Goal: Check status: Check status

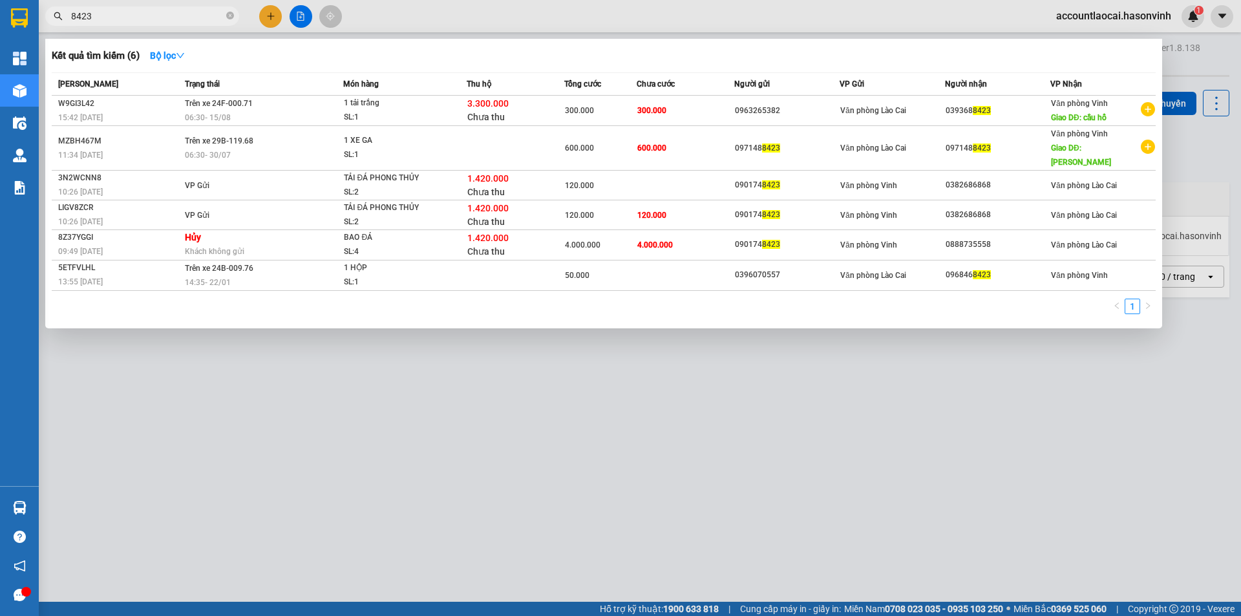
click at [304, 17] on div at bounding box center [620, 308] width 1241 height 616
click at [229, 16] on icon "close-circle" at bounding box center [230, 16] width 8 height 8
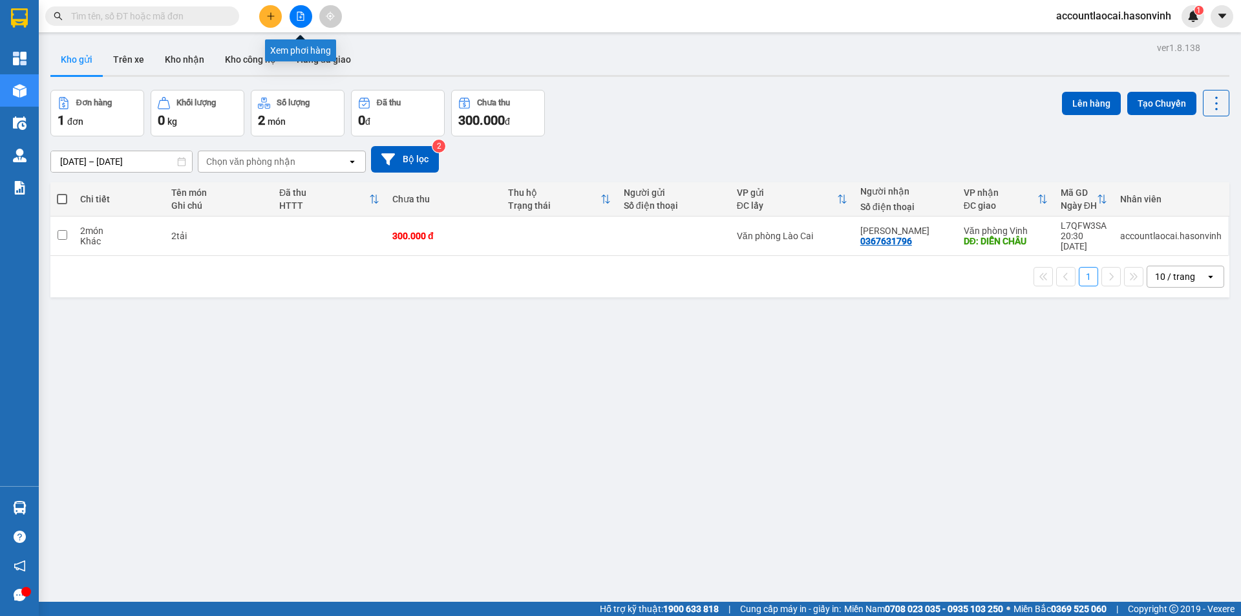
click at [301, 14] on icon "file-add" at bounding box center [300, 16] width 7 height 9
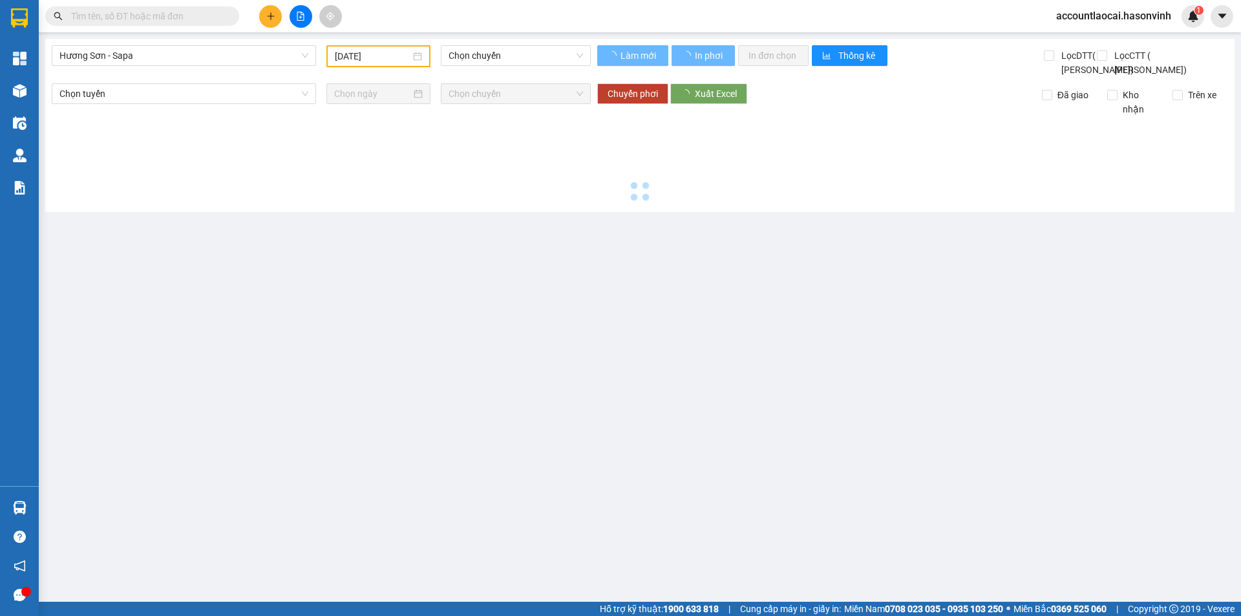
type input "[DATE]"
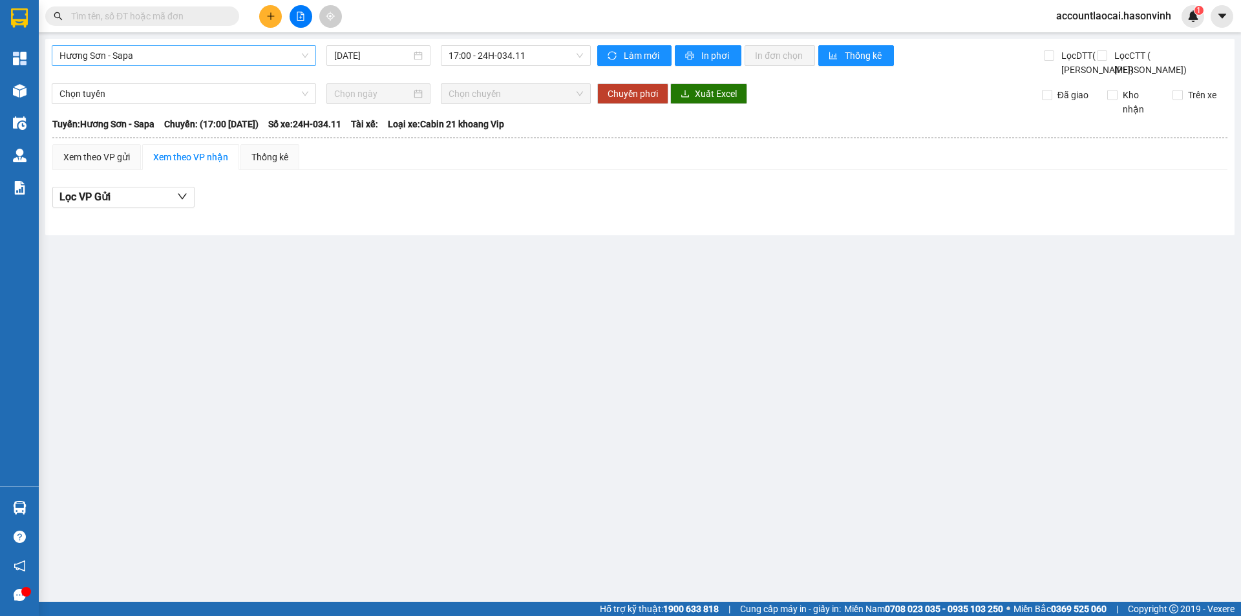
click at [185, 60] on span "Hương Sơn - Sapa" at bounding box center [183, 55] width 249 height 19
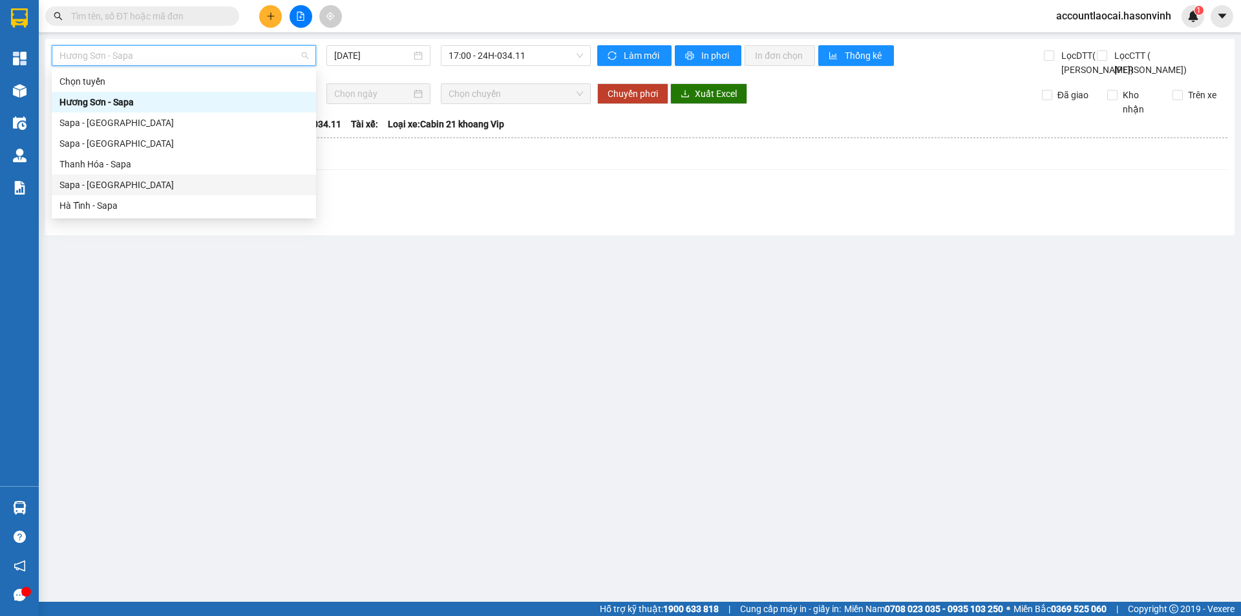
click at [86, 184] on div "Sapa - [GEOGRAPHIC_DATA]" at bounding box center [183, 185] width 249 height 14
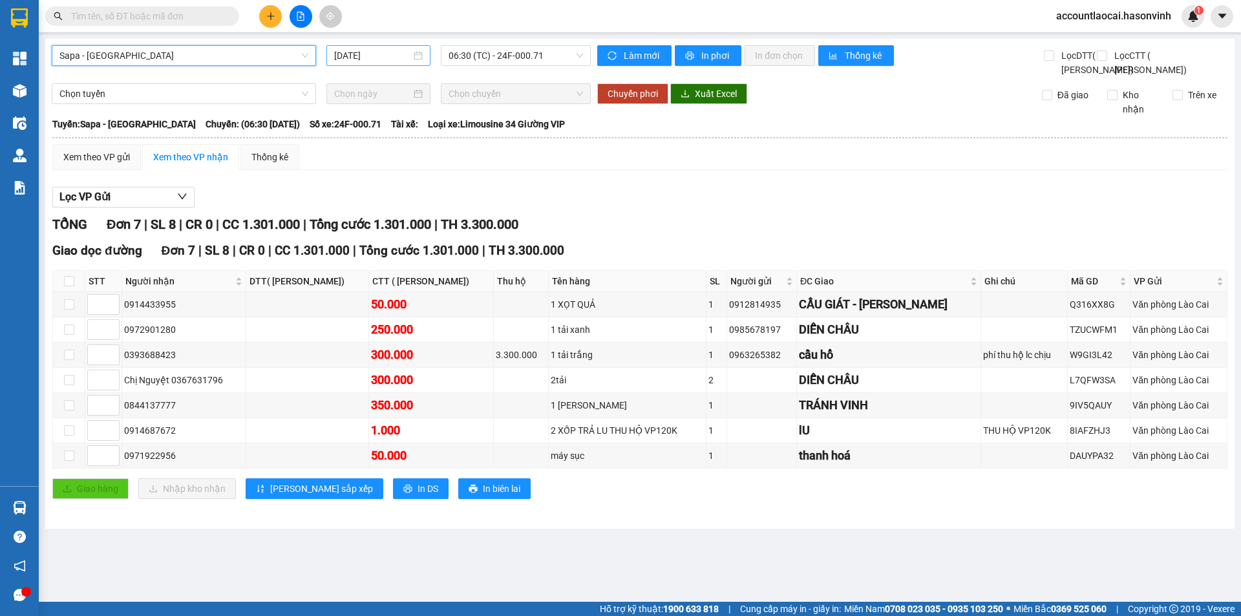
click at [352, 57] on input "[DATE]" at bounding box center [372, 55] width 77 height 14
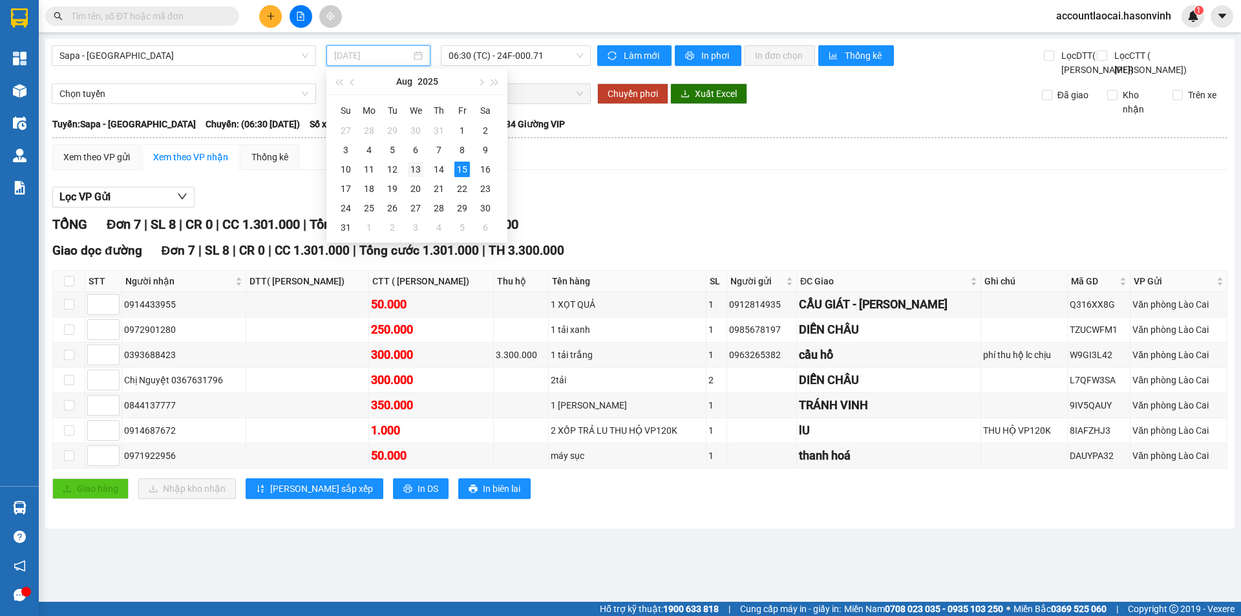
click at [412, 169] on div "13" at bounding box center [416, 170] width 16 height 16
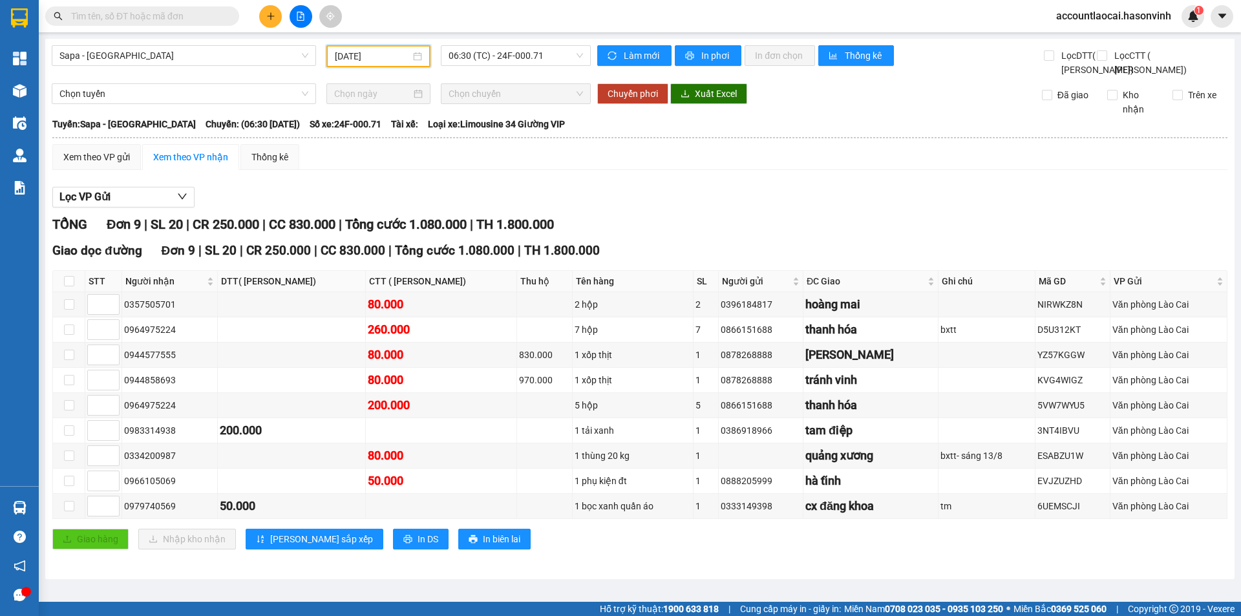
scroll to position [12, 0]
click at [399, 49] on input "[DATE]" at bounding box center [373, 56] width 76 height 14
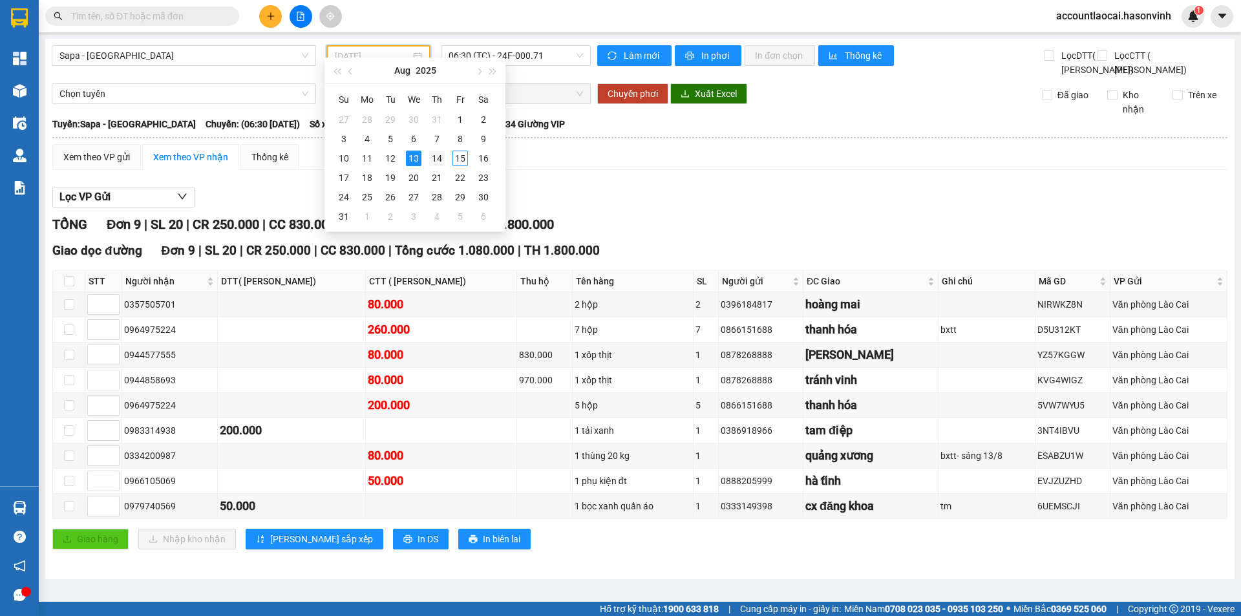
click at [433, 162] on div "14" at bounding box center [437, 159] width 16 height 16
type input "[DATE]"
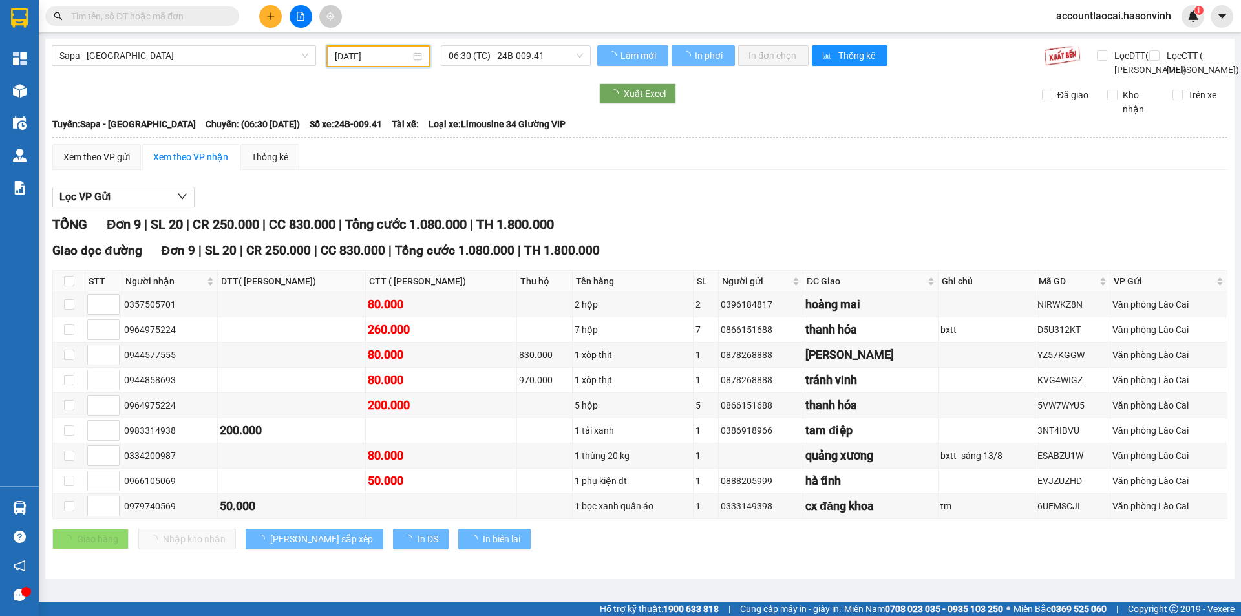
scroll to position [0, 0]
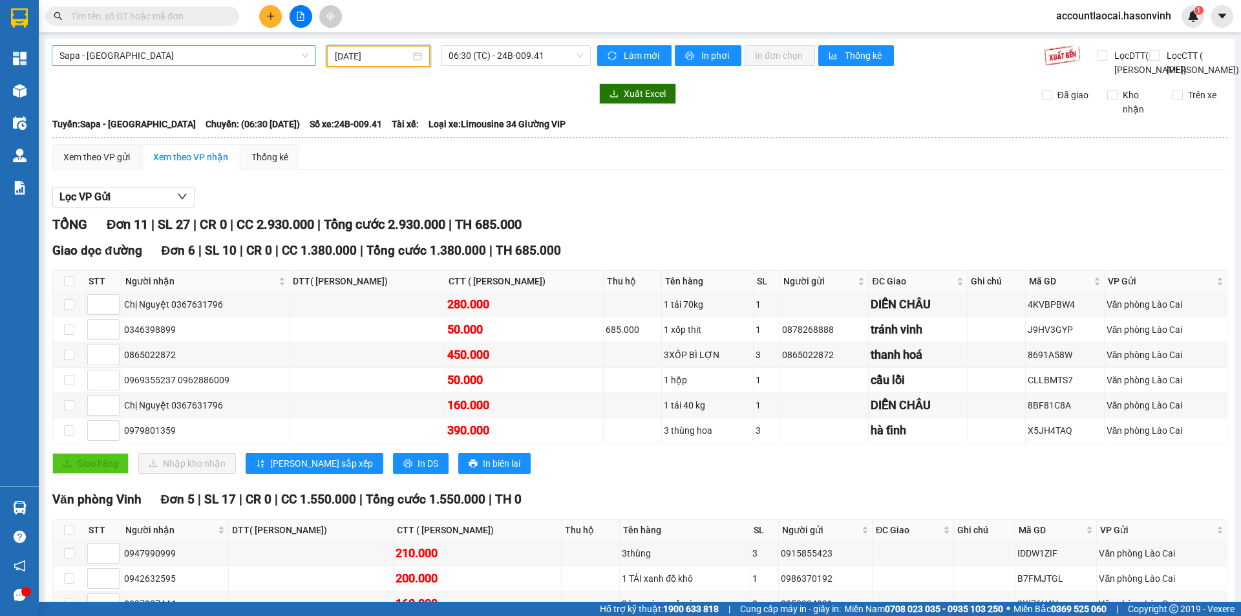
click at [133, 59] on span "Sapa - [GEOGRAPHIC_DATA]" at bounding box center [183, 55] width 249 height 19
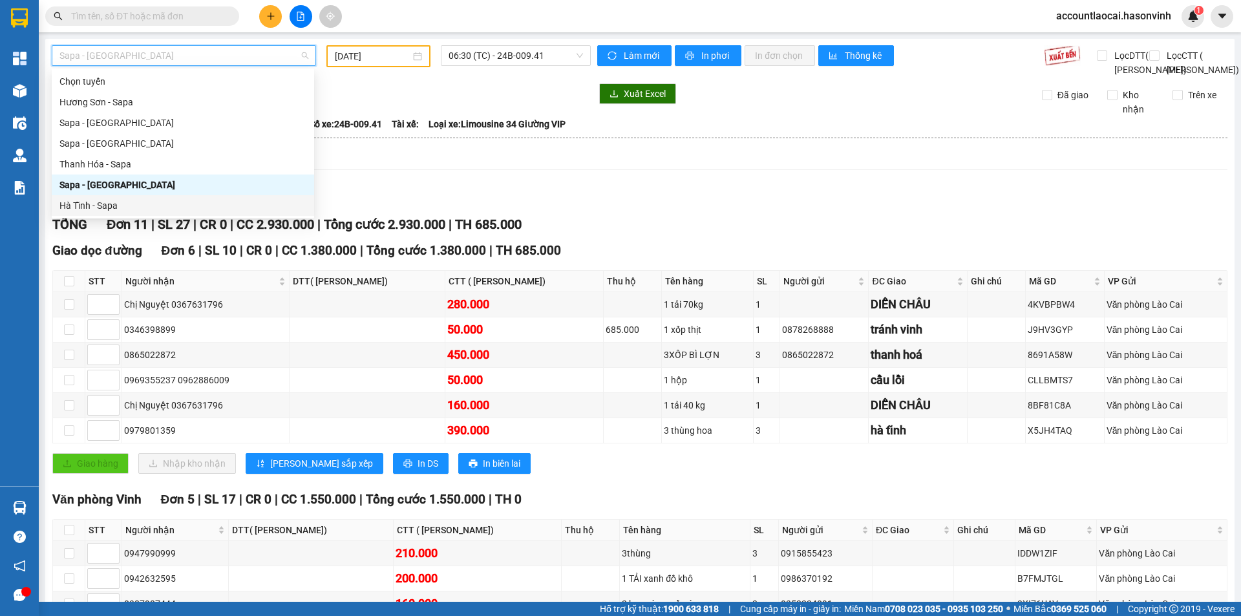
click at [98, 205] on div "Hà Tĩnh - Sapa" at bounding box center [182, 205] width 247 height 14
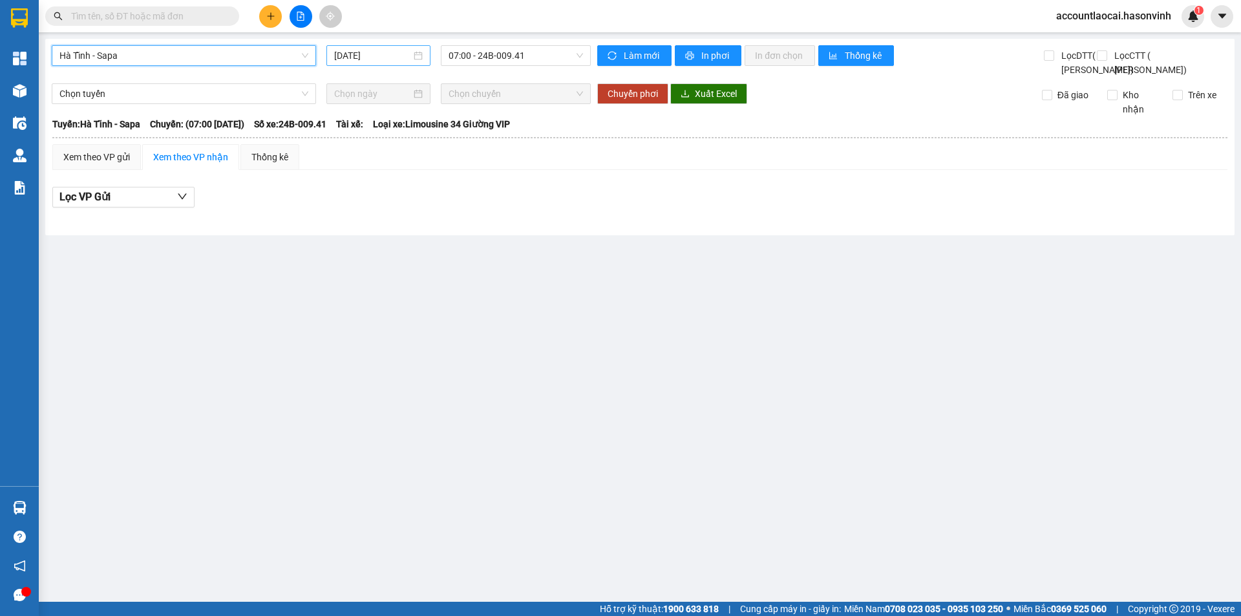
click at [370, 55] on input "[DATE]" at bounding box center [372, 55] width 77 height 14
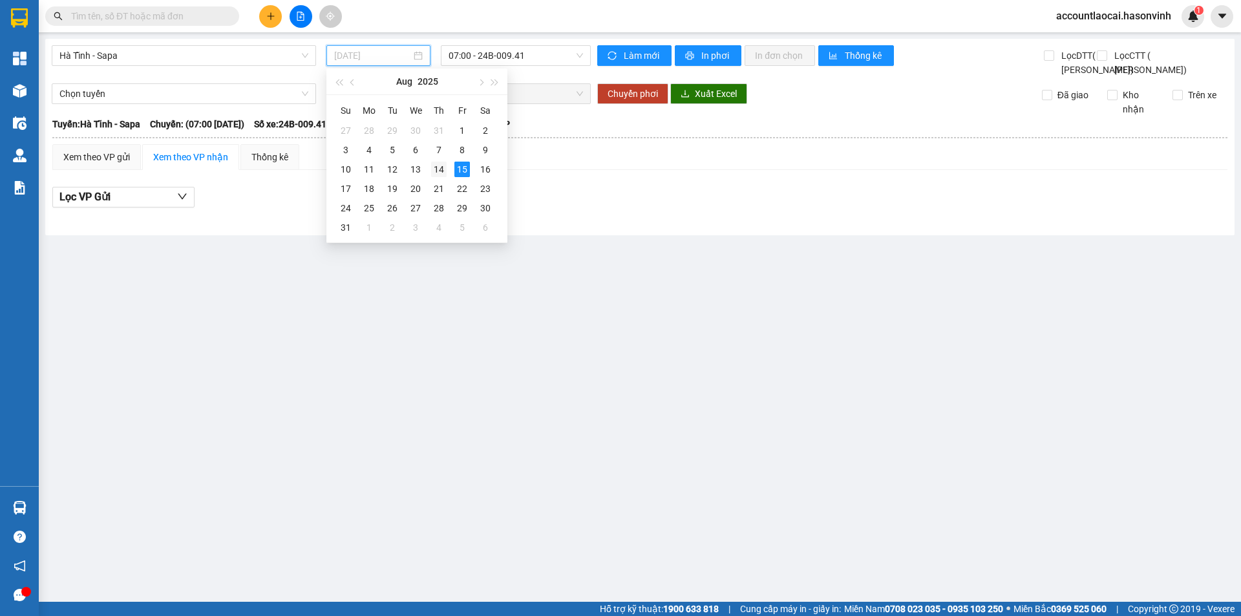
click at [436, 166] on div "14" at bounding box center [439, 170] width 16 height 16
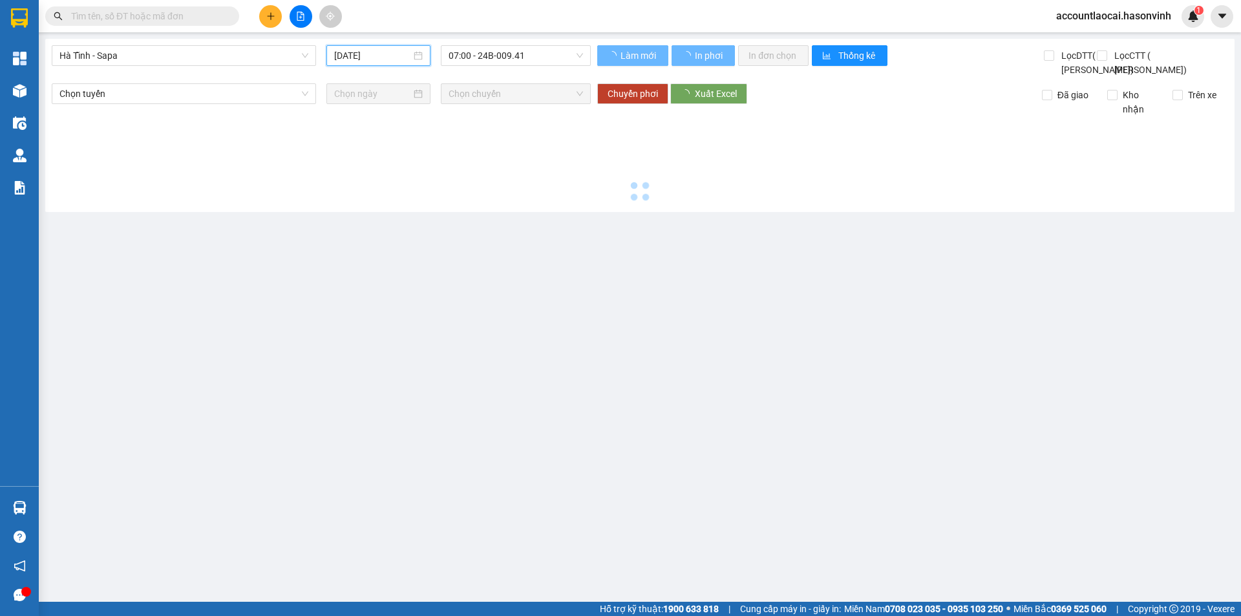
type input "[DATE]"
